Goal: Task Accomplishment & Management: Manage account settings

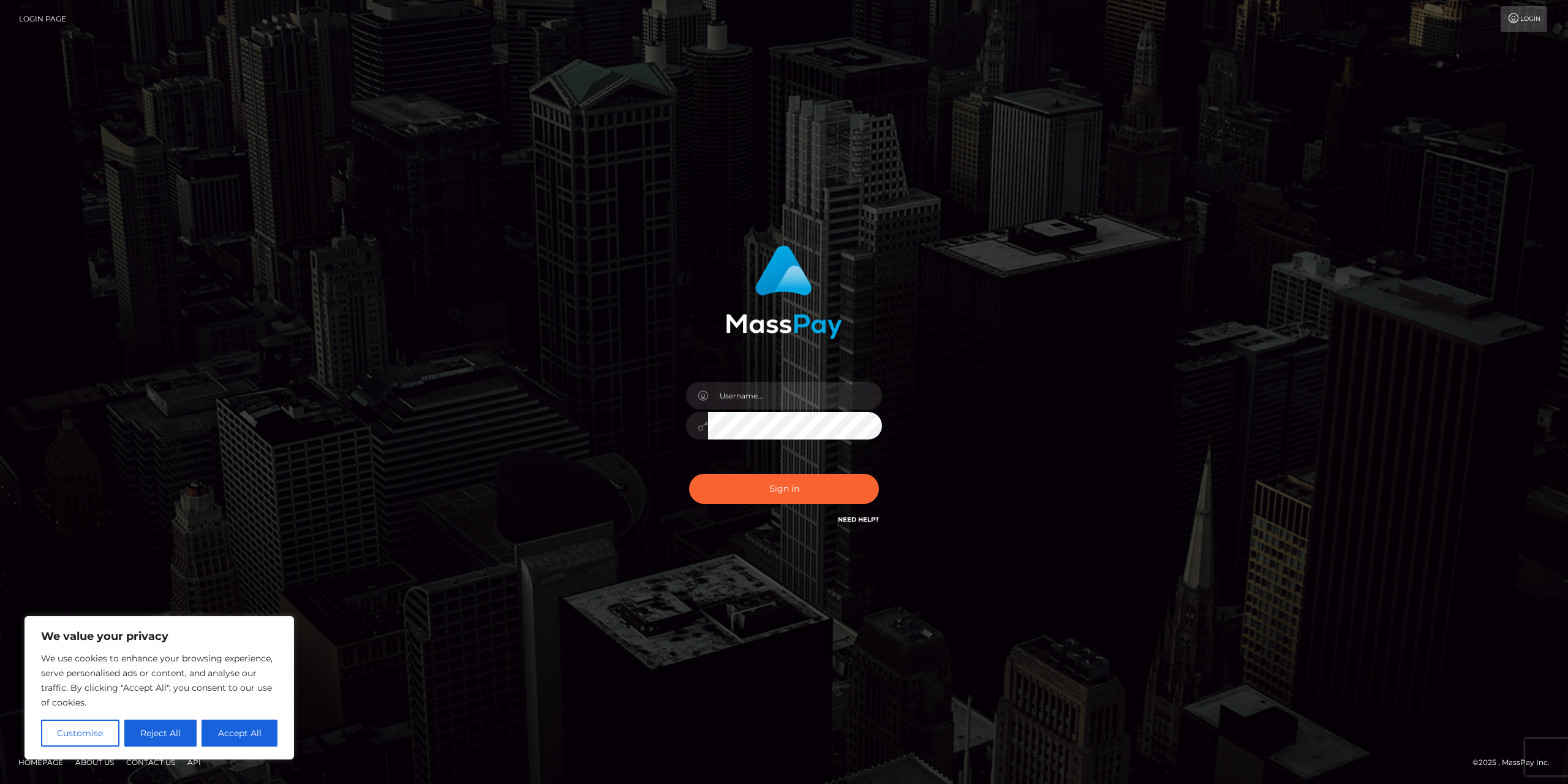
click at [166, 727] on button "Reject All" at bounding box center [161, 733] width 73 height 27
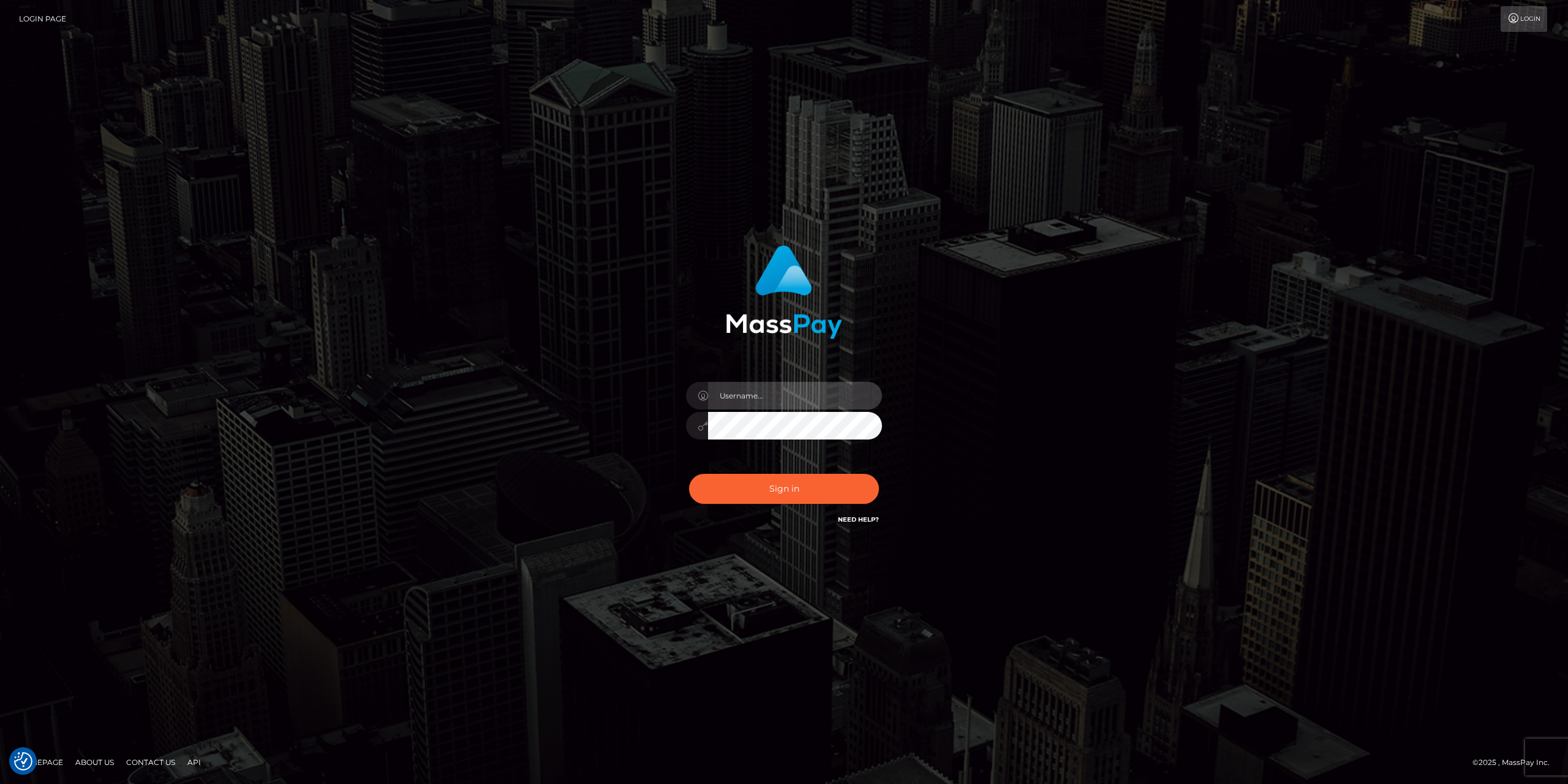
click at [796, 387] on input "text" at bounding box center [795, 395] width 174 height 28
click at [835, 399] on input "laurahennessy" at bounding box center [795, 395] width 174 height 28
type input "laurahennessy96"
click at [689, 474] on button "Sign in" at bounding box center [784, 489] width 190 height 30
